Goal: Ask a question

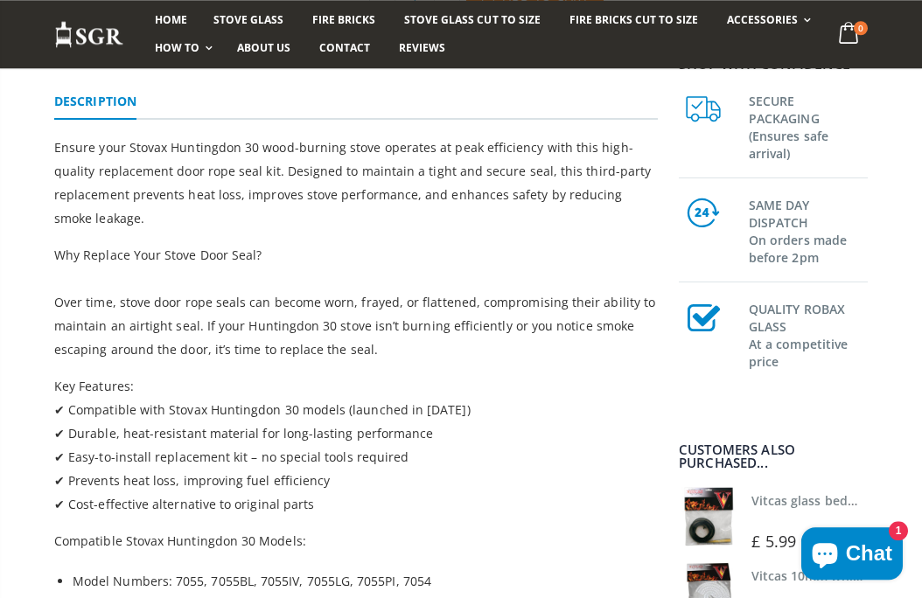
scroll to position [470, 0]
click at [847, 567] on span "Chat" at bounding box center [868, 553] width 46 height 26
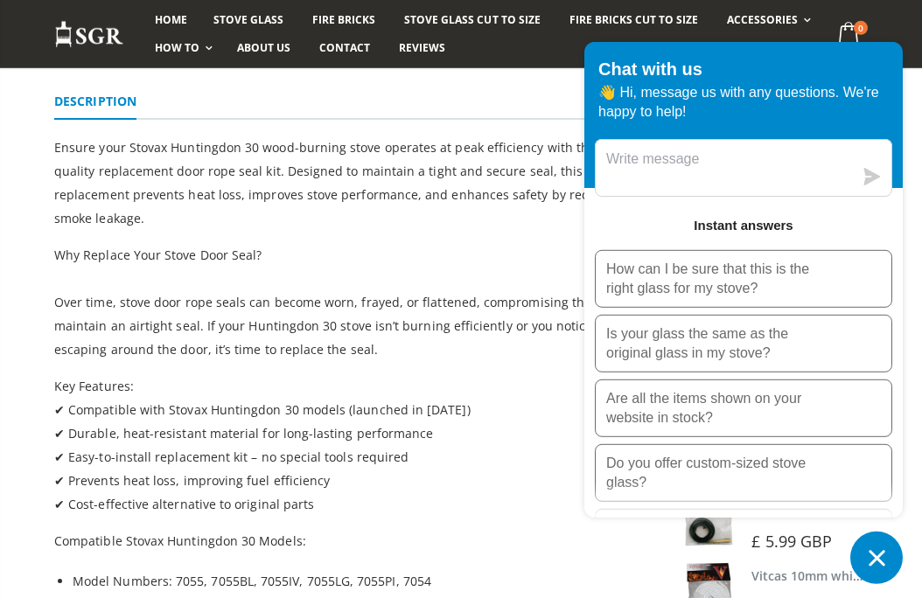
scroll to position [0, 0]
click at [631, 298] on p "How can I be sure that this is the right glass for my stove?" at bounding box center [715, 279] width 219 height 38
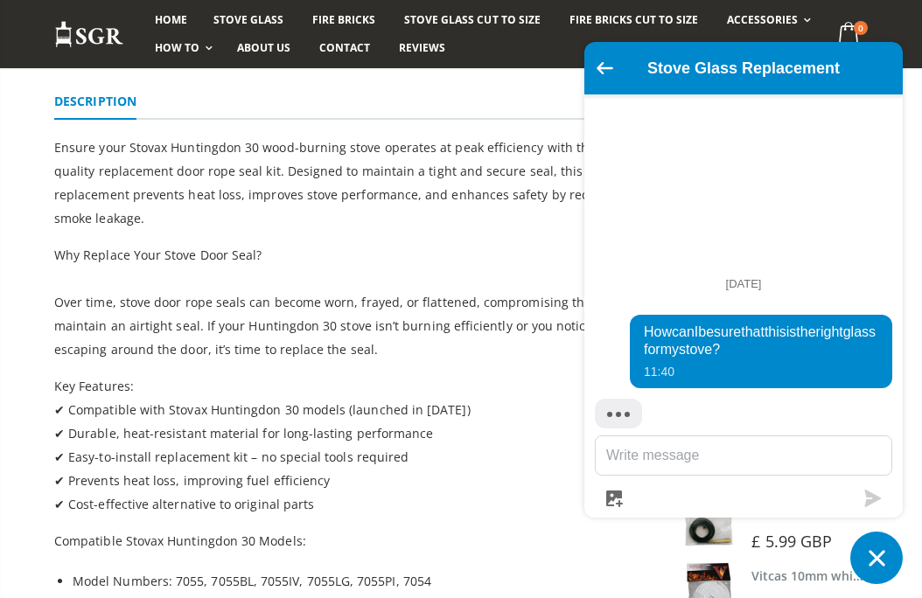
scroll to position [127, 0]
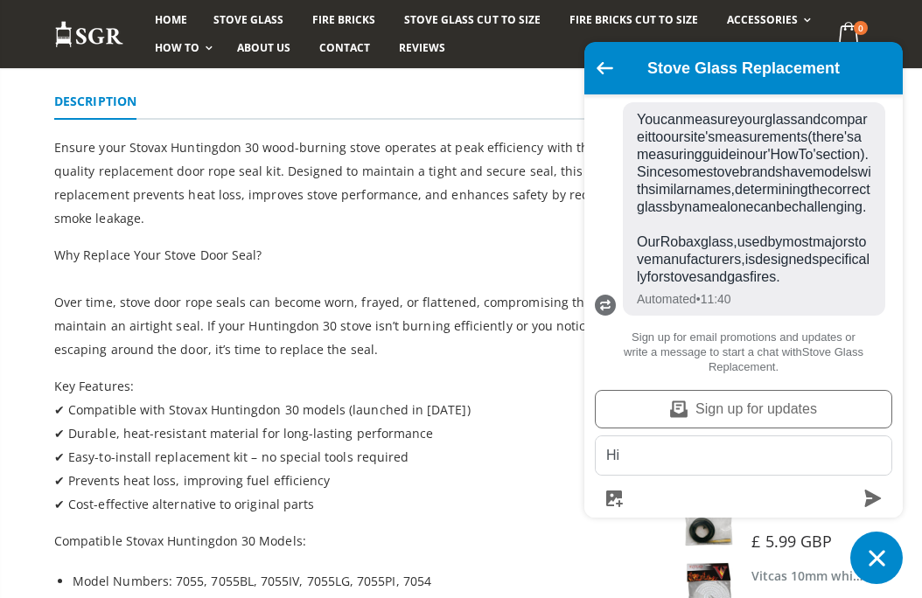
type textarea "Hi,"
click at [602, 74] on icon "Go back to the main screen" at bounding box center [604, 68] width 17 height 12
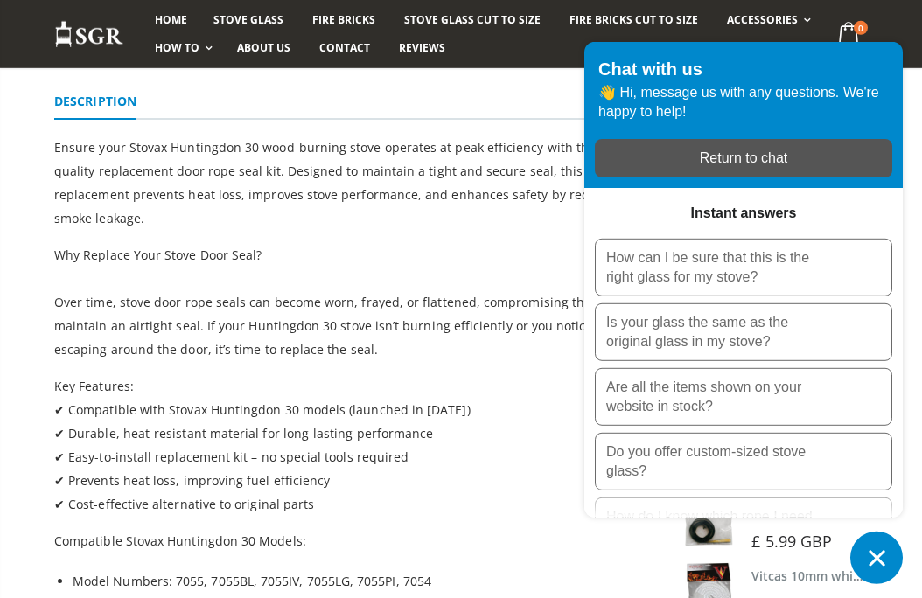
click at [644, 287] on p "How can I be sure that this is the right glass for my stove?" at bounding box center [715, 267] width 219 height 38
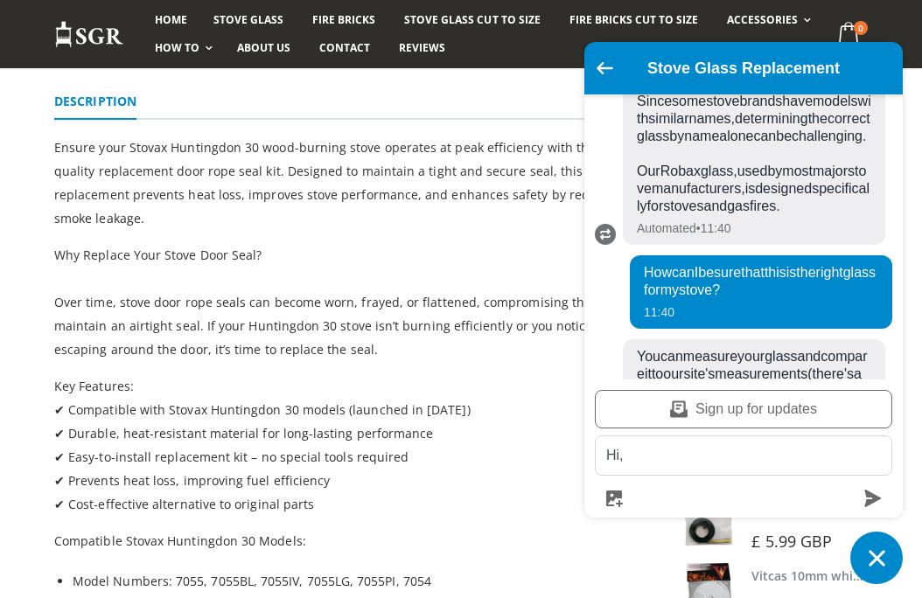
scroll to position [197, 0]
click at [605, 74] on icon "Go back to the main screen" at bounding box center [604, 68] width 17 height 12
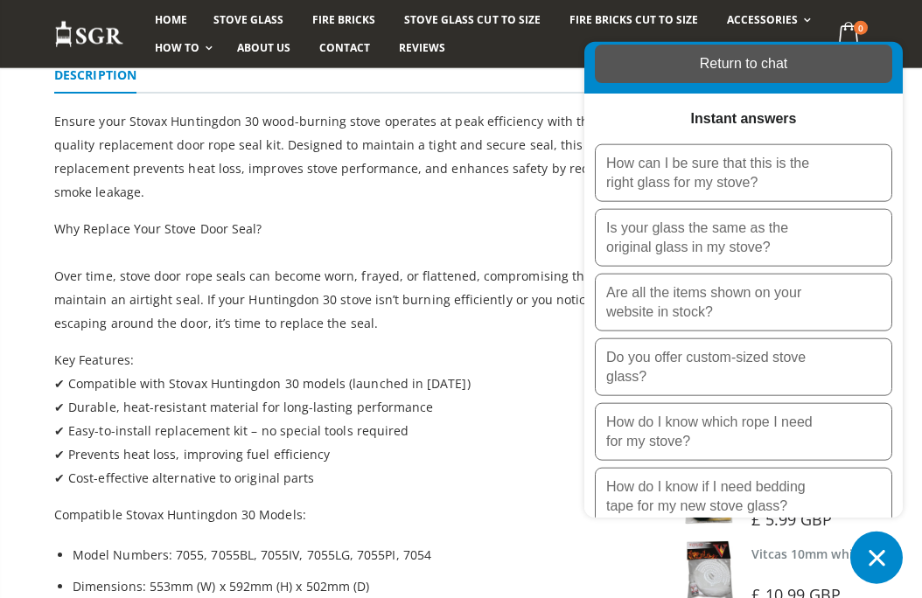
scroll to position [471, 0]
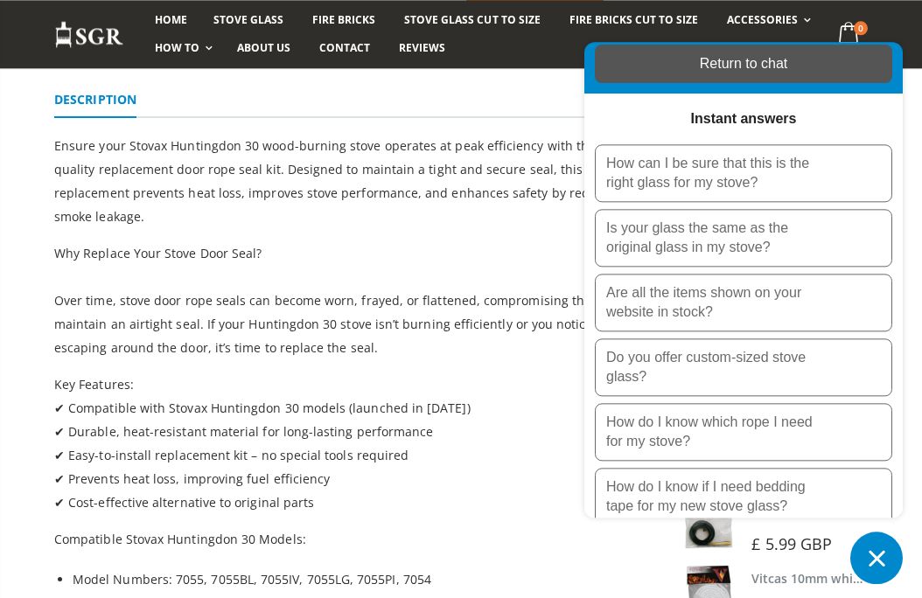
click at [702, 73] on div "Return to chat" at bounding box center [743, 63] width 276 height 19
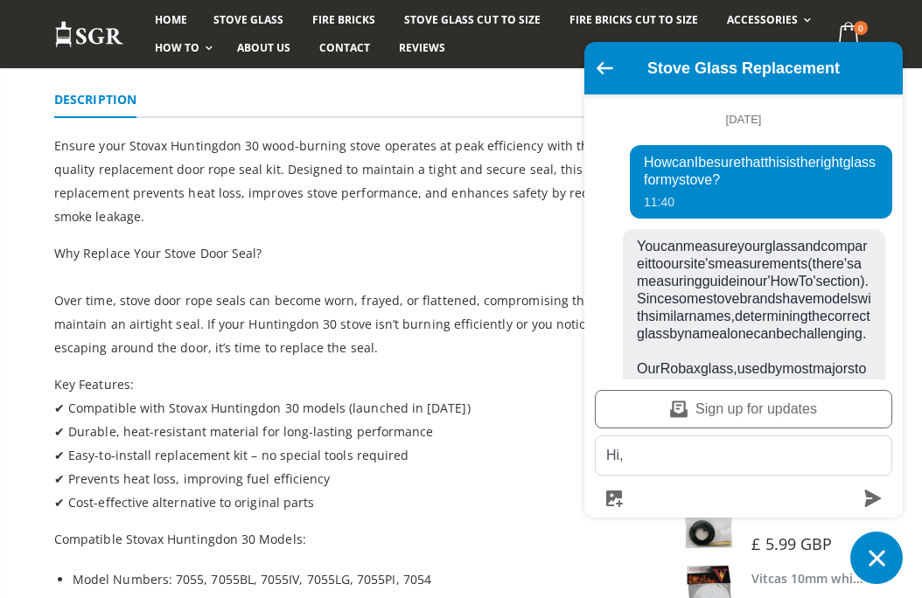
scroll to position [197, 0]
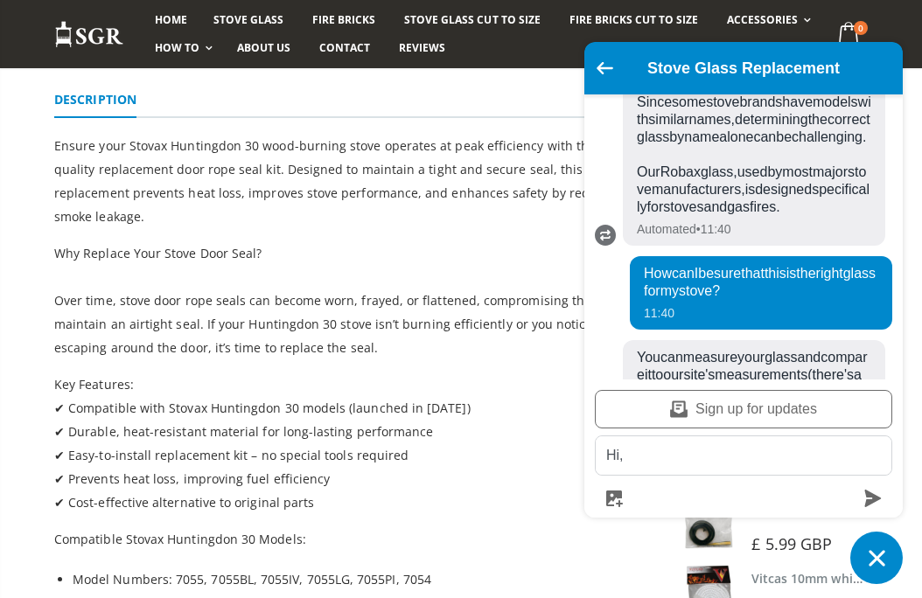
click at [641, 475] on textarea "Hi," at bounding box center [743, 455] width 296 height 38
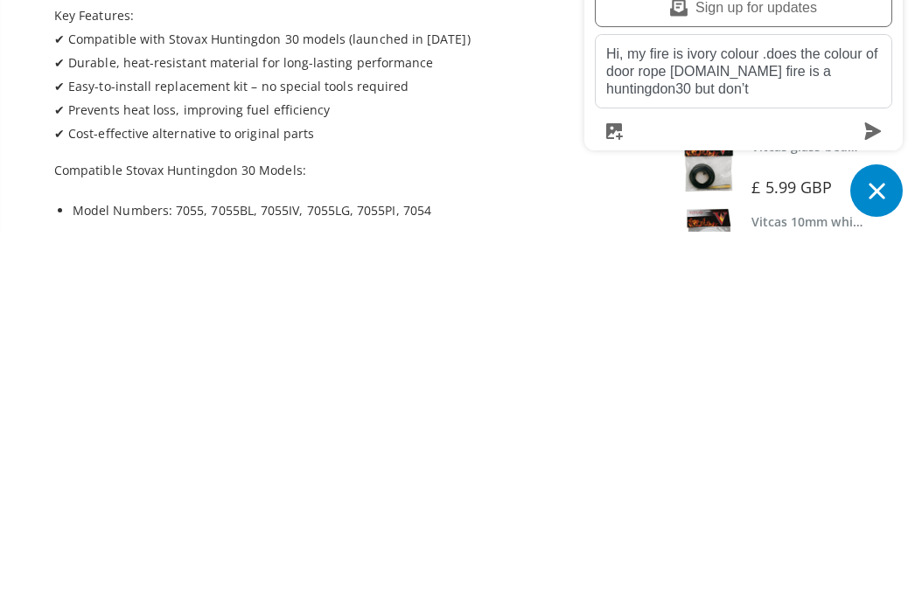
click at [679, 402] on textarea "Hi, my fire is ivory colour .does the colour of door rope [DOMAIN_NAME] fire is…" at bounding box center [743, 438] width 296 height 73
click at [825, 402] on textarea "Hi, my fire is ivory colour .does the colour of door rope [DOMAIN_NAME] fire is…" at bounding box center [743, 438] width 296 height 73
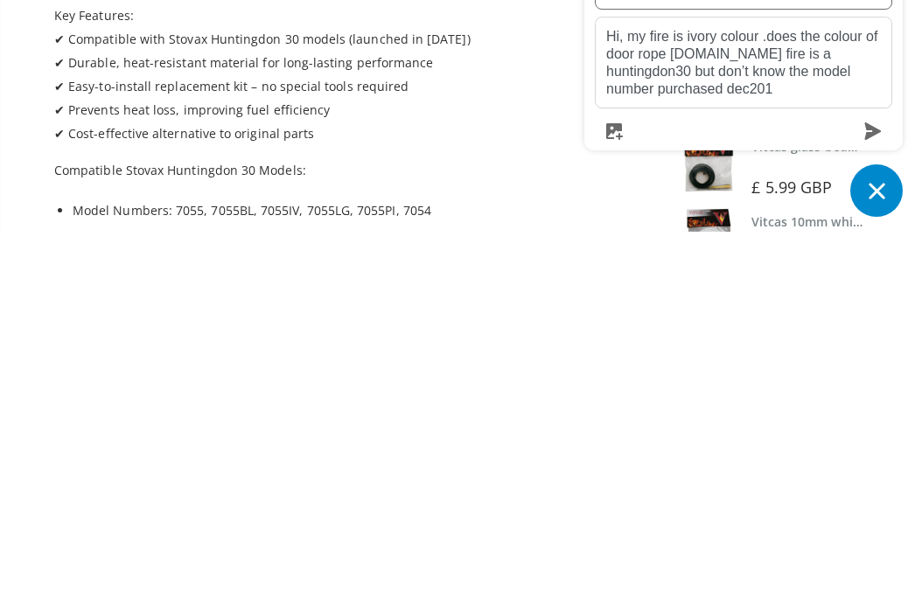
type textarea "Hi, my fire is ivory colour .does the colour of door rope [DOMAIN_NAME] fire is…"
click at [873, 550] on icon "Chat window" at bounding box center [876, 558] width 16 height 16
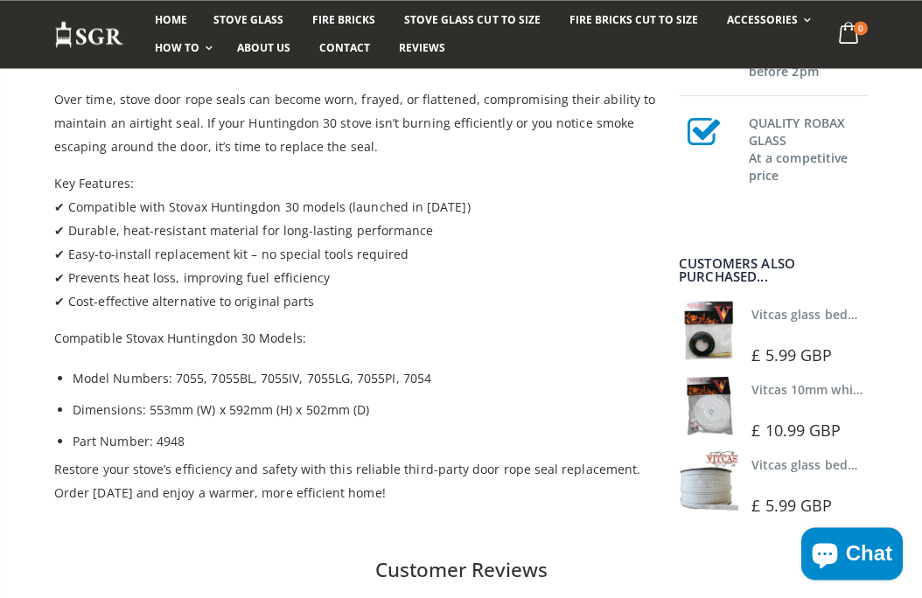
scroll to position [671, 0]
click at [848, 552] on span "Chat" at bounding box center [868, 553] width 46 height 26
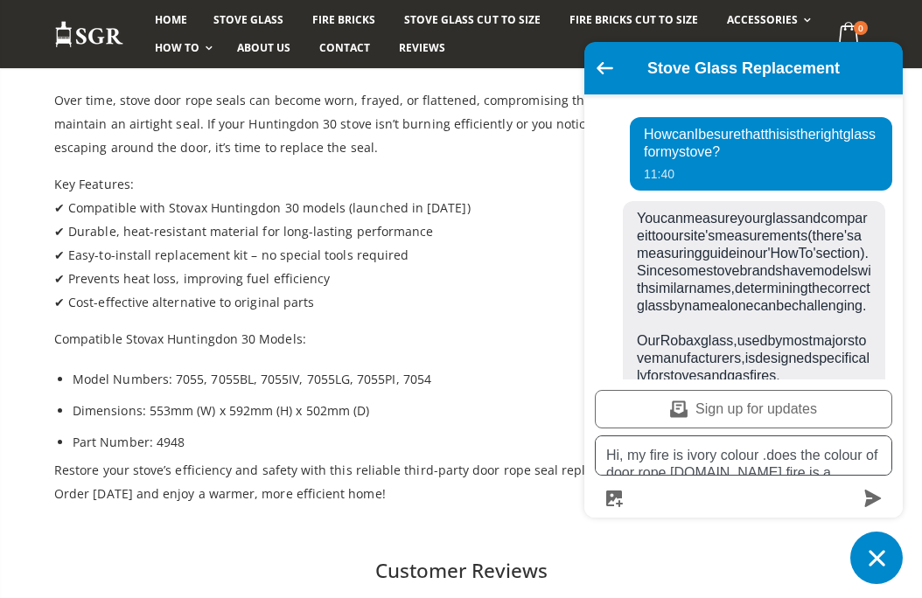
scroll to position [219, 0]
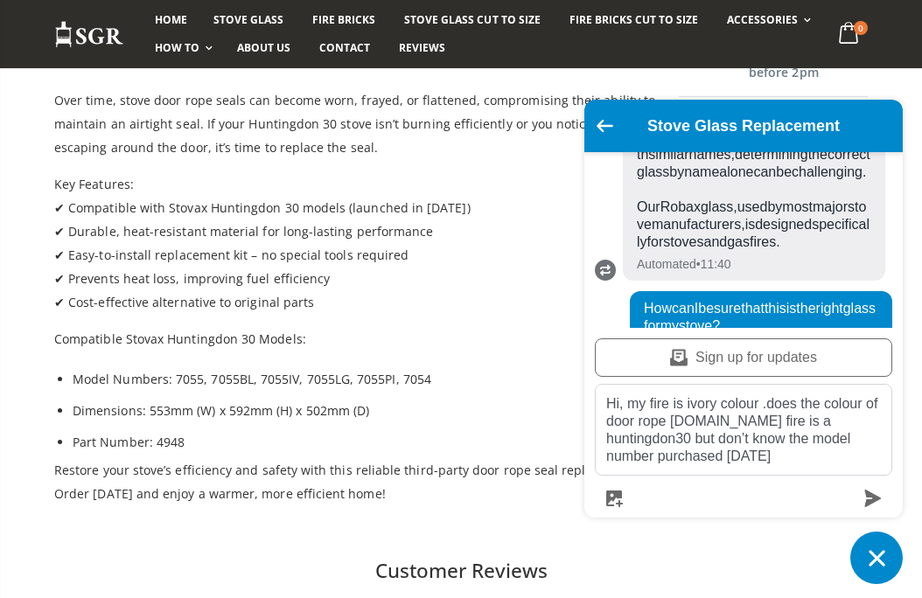
click at [871, 500] on icon "submit" at bounding box center [873, 498] width 17 height 17
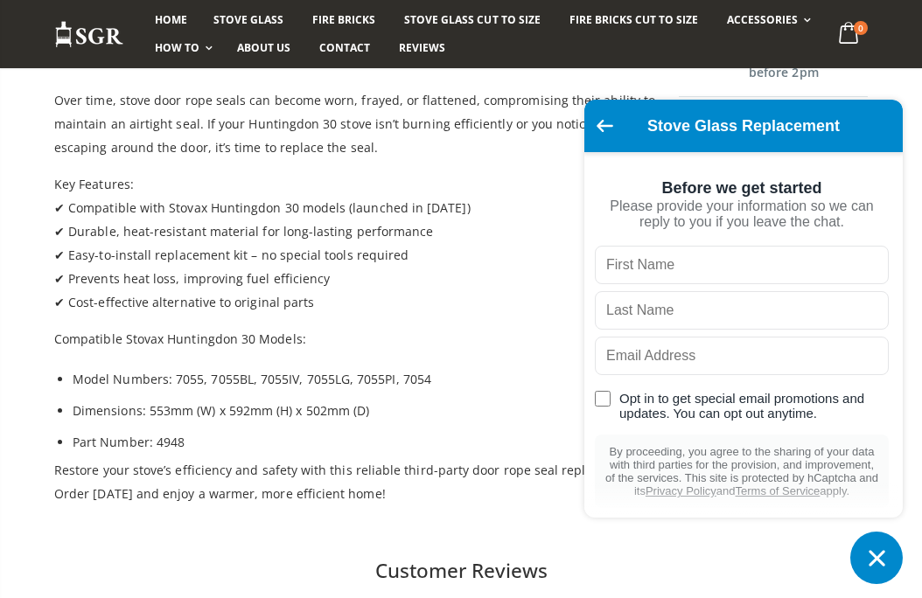
scroll to position [671, 0]
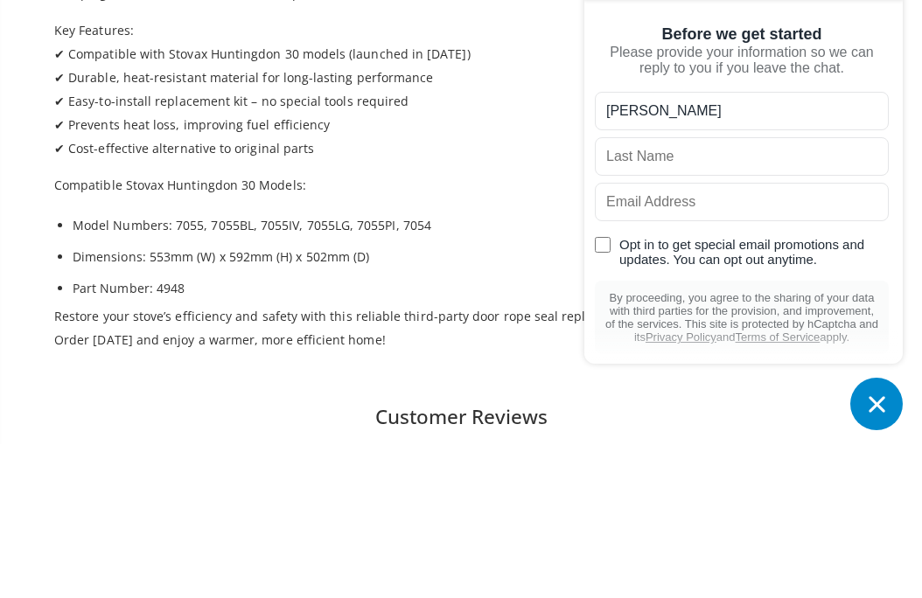
type input "[PERSON_NAME]"
click at [671, 291] on input "text" at bounding box center [742, 310] width 294 height 38
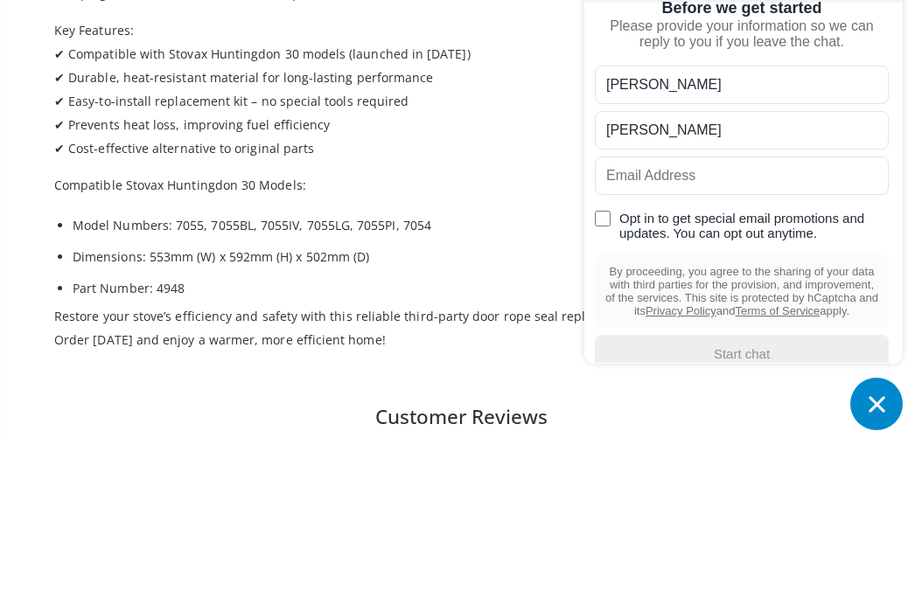
scroll to position [25, 0]
type input "[PERSON_NAME]"
click at [646, 311] on input "text" at bounding box center [742, 330] width 294 height 38
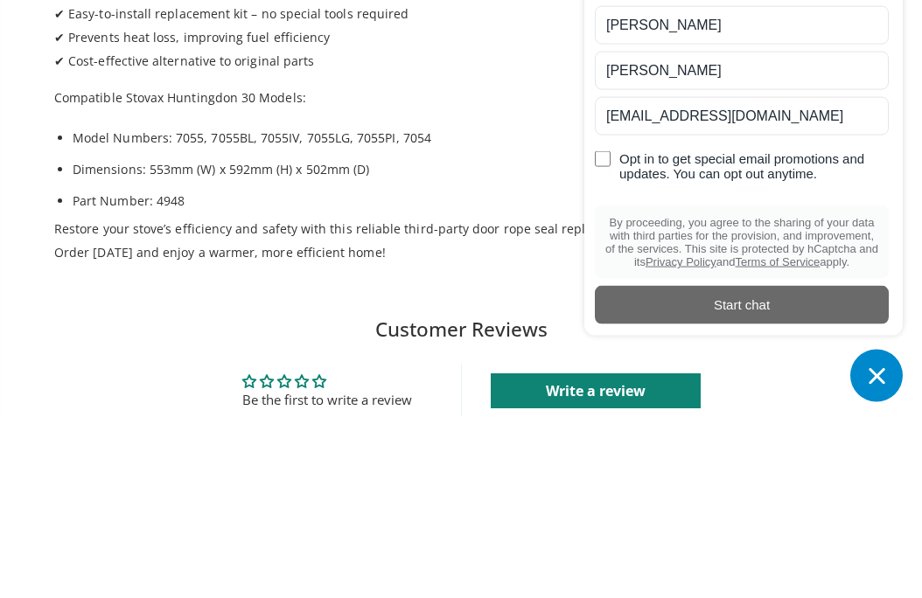
scroll to position [734, 0]
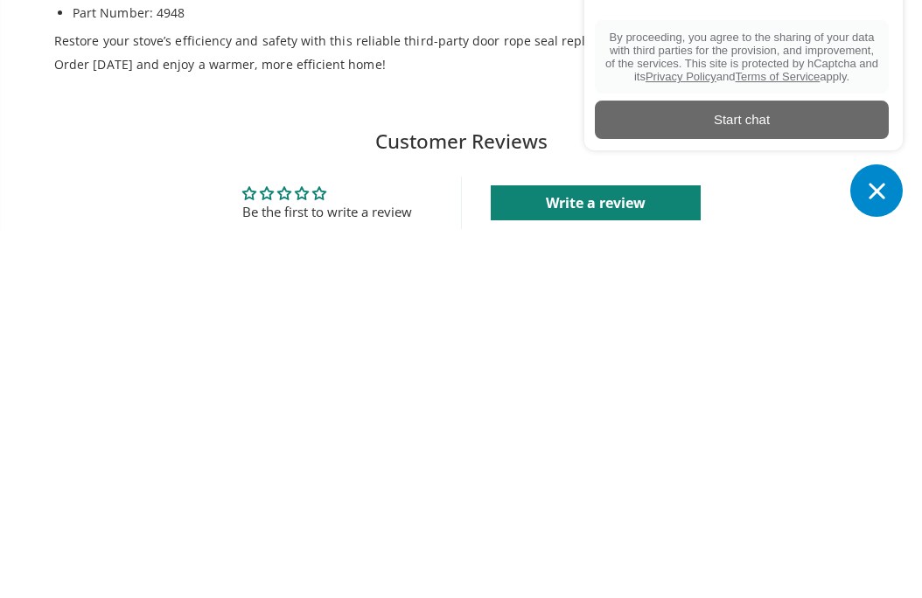
type input "[EMAIL_ADDRESS][DOMAIN_NAME]"
click at [787, 477] on div "Start chat" at bounding box center [741, 486] width 273 height 19
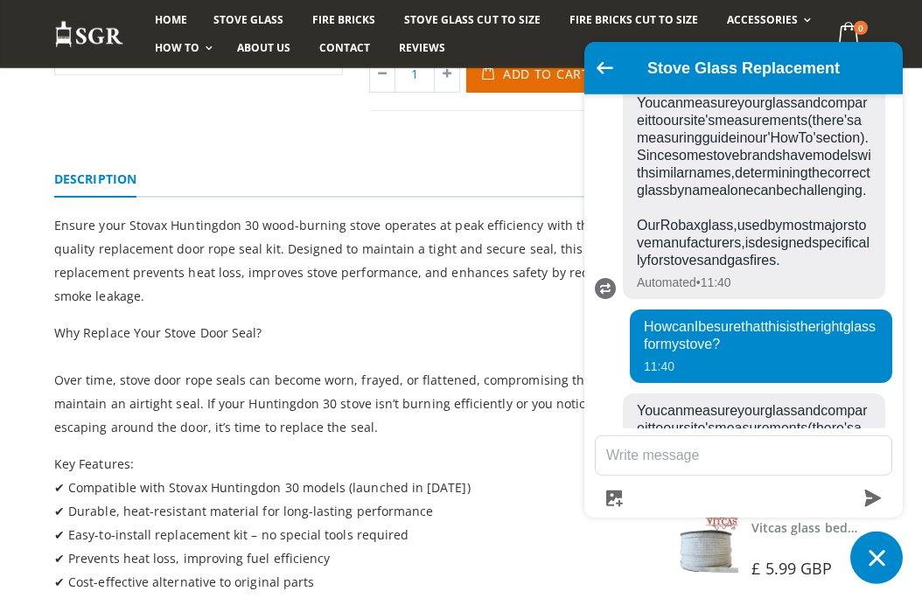
scroll to position [393, 0]
click at [869, 415] on ul "[DATE] How can I be sure that this is the right glass for my stove? 11:40 You c…" at bounding box center [743, 261] width 318 height 334
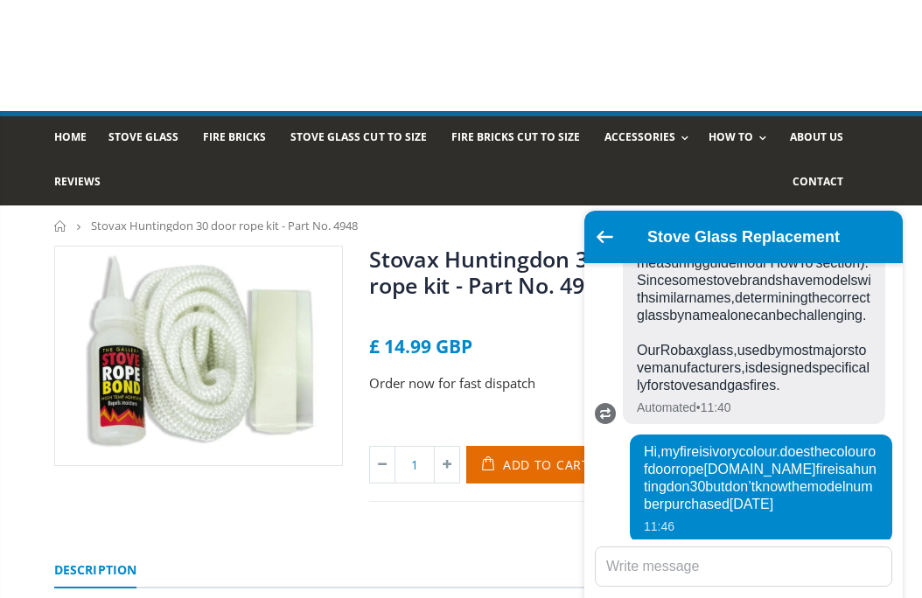
scroll to position [2, 0]
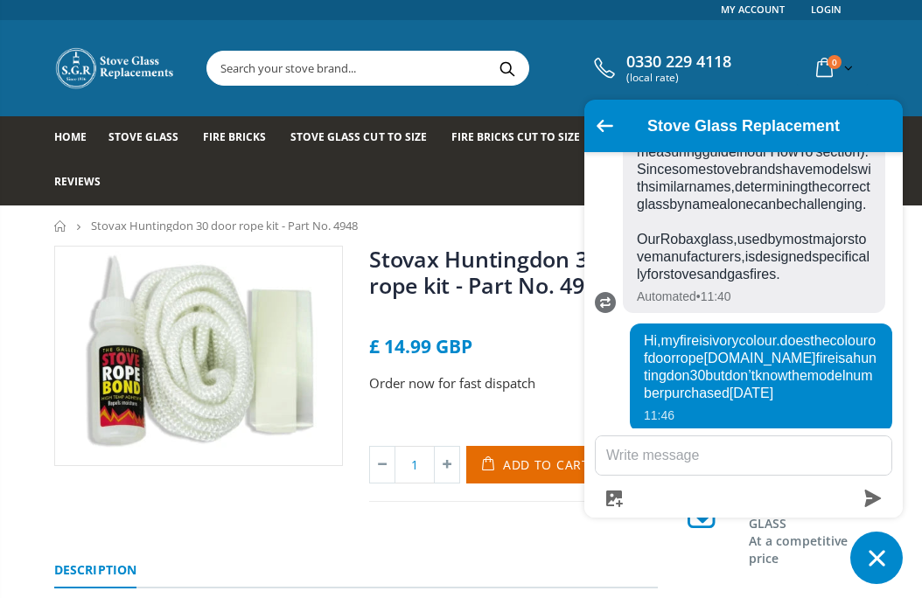
click at [202, 396] on img at bounding box center [198, 356] width 287 height 219
click at [205, 393] on img at bounding box center [198, 356] width 287 height 219
click at [197, 375] on img at bounding box center [198, 356] width 287 height 219
click at [335, 373] on img at bounding box center [198, 356] width 287 height 219
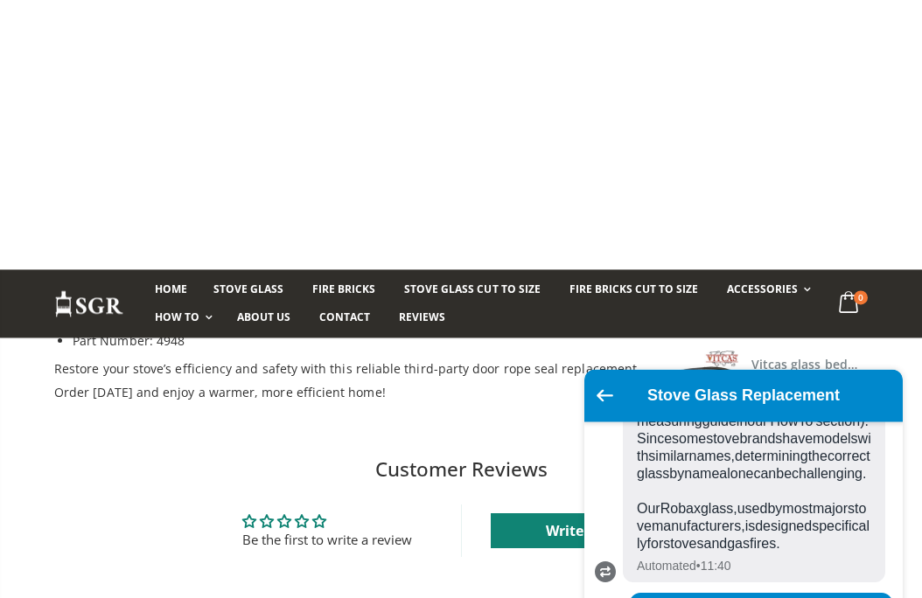
scroll to position [726, 0]
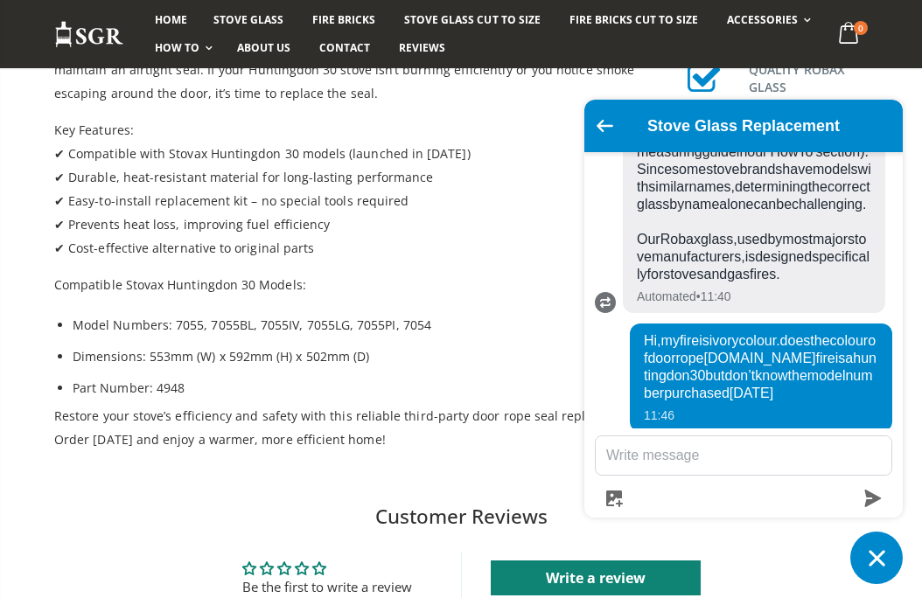
click at [608, 122] on icon "Go back to the main screen" at bounding box center [604, 126] width 17 height 12
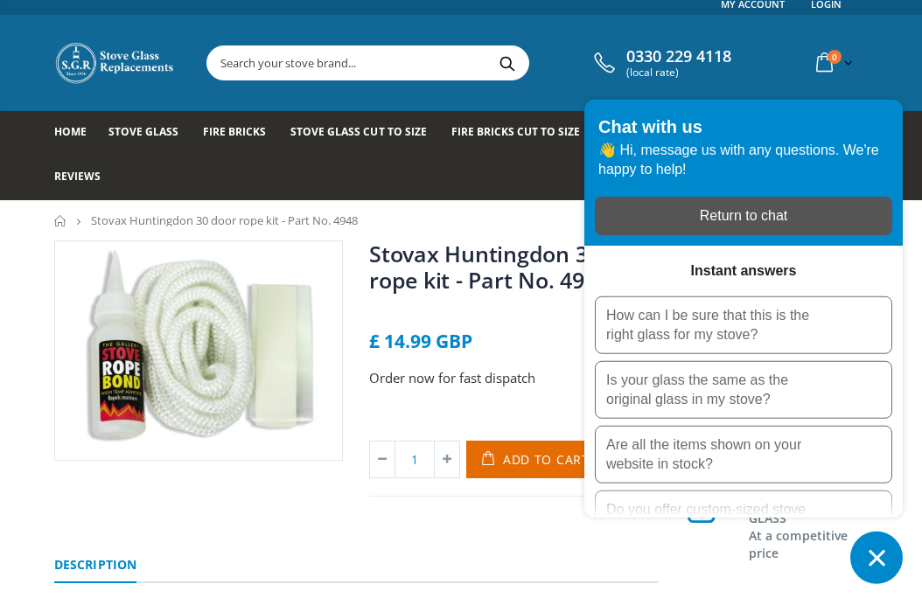
scroll to position [0, 0]
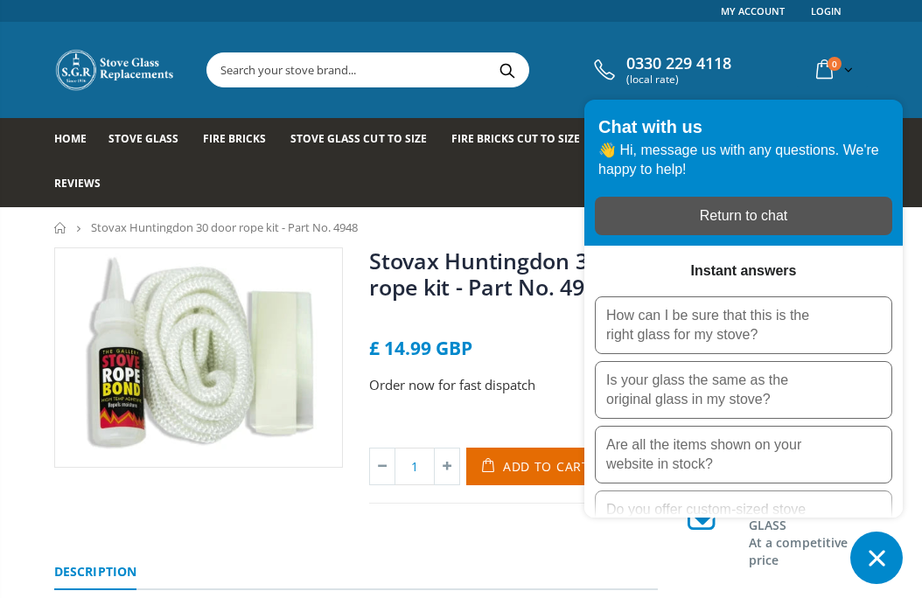
click at [863, 554] on icon "Chat window" at bounding box center [876, 558] width 27 height 27
